Goal: Navigation & Orientation: Find specific page/section

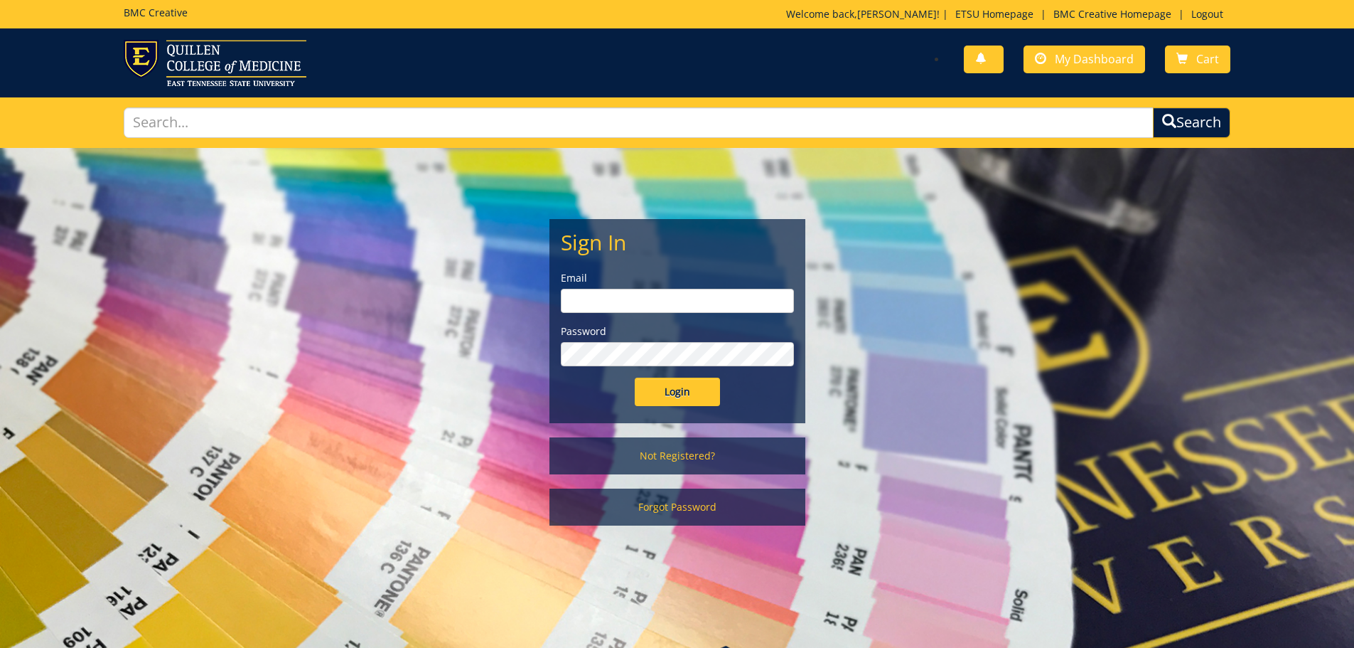
type input "[PERSON_NAME][EMAIL_ADDRESS][DOMAIN_NAME]"
click at [700, 392] on input "Login" at bounding box center [677, 391] width 85 height 28
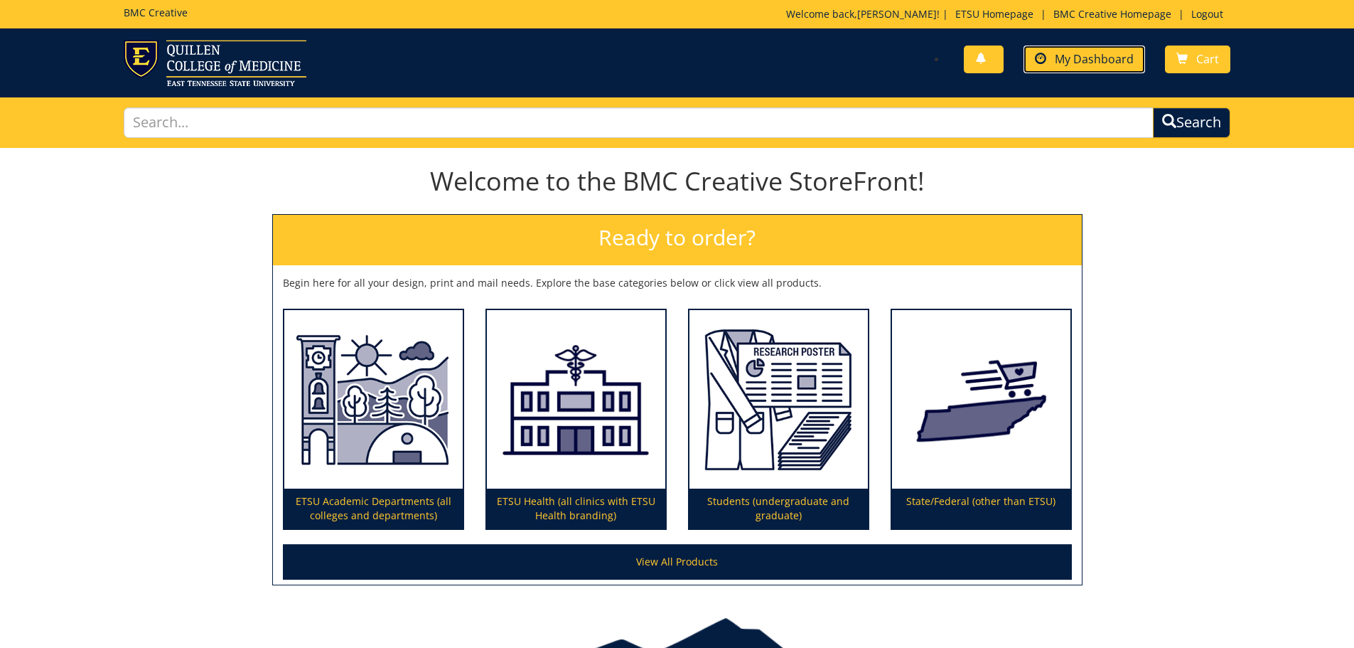
click at [1101, 55] on span "My Dashboard" at bounding box center [1094, 59] width 79 height 16
